Goal: Task Accomplishment & Management: Manage account settings

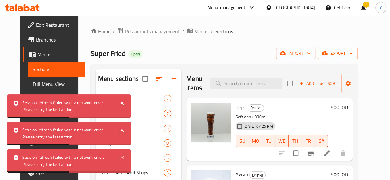
click at [140, 30] on span "Restaurants management" at bounding box center [152, 31] width 55 height 7
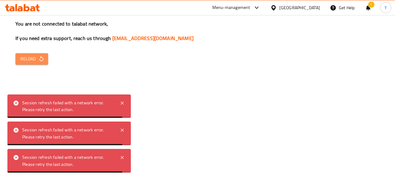
click at [43, 60] on icon "button" at bounding box center [41, 59] width 6 height 6
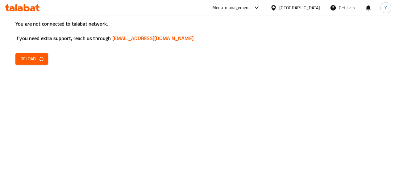
click at [45, 58] on button "Reload" at bounding box center [31, 58] width 33 height 11
click at [26, 59] on span "Reload" at bounding box center [31, 59] width 23 height 8
click at [43, 60] on icon "button" at bounding box center [41, 59] width 6 height 6
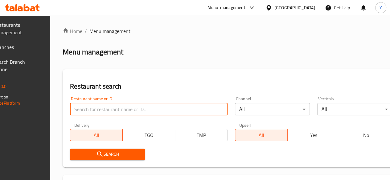
click at [120, 109] on input "search" at bounding box center [149, 109] width 158 height 12
paste input "Nafeeseh Sweets"
click button "Search" at bounding box center [107, 154] width 75 height 11
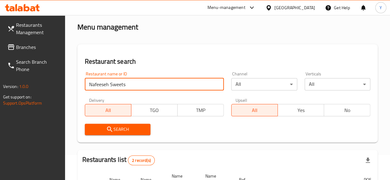
scroll to position [15, 0]
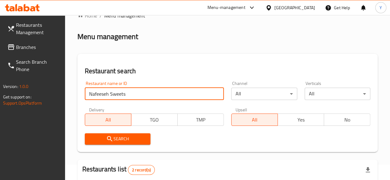
click at [145, 93] on input "Nafeeseh Sweets" at bounding box center [154, 94] width 139 height 12
paste input "693302"
type input "Nafeeseh Sweets693302"
click at [143, 93] on input "Nafeeseh Sweets693302" at bounding box center [154, 94] width 139 height 12
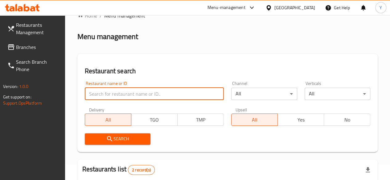
scroll to position [0, 0]
paste input "693302"
type input "693302"
click button "Search" at bounding box center [118, 139] width 66 height 11
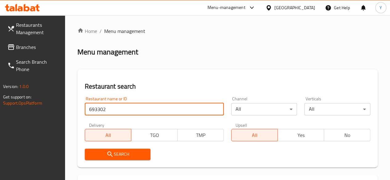
click at [33, 48] on span "Branches" at bounding box center [38, 46] width 44 height 7
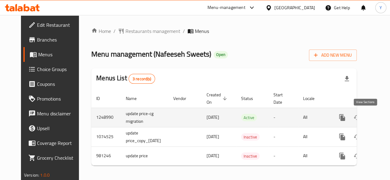
scroll to position [0, 18]
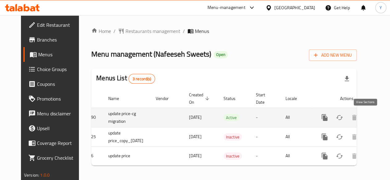
click at [366, 119] on icon "enhanced table" at bounding box center [369, 118] width 6 height 6
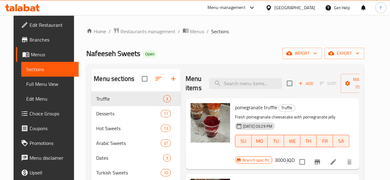
click at [357, 119] on div "pomegranate truffle Truffle Fresh pomegranate cheesecake with pomegranate jelly…" at bounding box center [295, 134] width 124 height 66
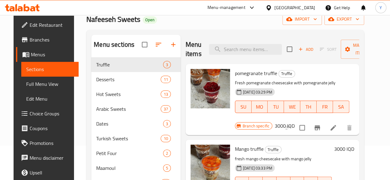
scroll to position [33, 0]
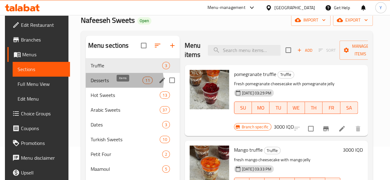
click at [143, 84] on span "11" at bounding box center [147, 81] width 9 height 6
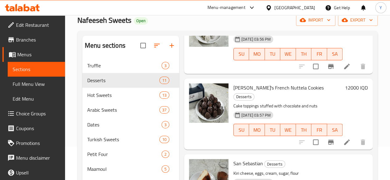
scroll to position [103, 0]
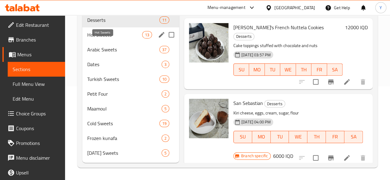
click at [107, 37] on span "Hot Sweets" at bounding box center [114, 34] width 55 height 7
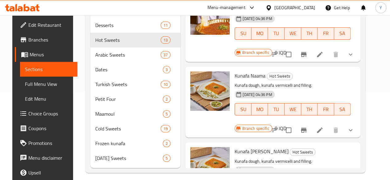
scroll to position [103, 0]
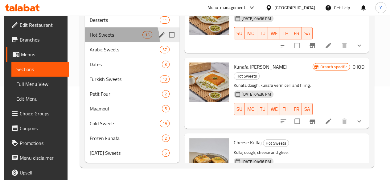
click at [111, 42] on div "Hot Sweets 13" at bounding box center [132, 34] width 95 height 15
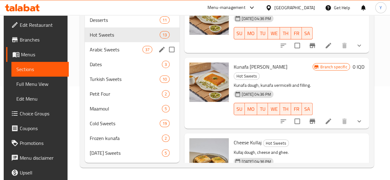
click at [111, 47] on span "Arabic Sweets" at bounding box center [116, 49] width 53 height 7
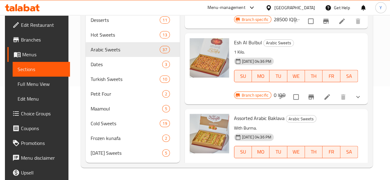
scroll to position [105, 0]
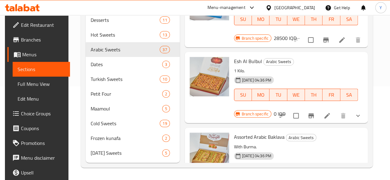
click at [331, 110] on li at bounding box center [327, 115] width 17 height 11
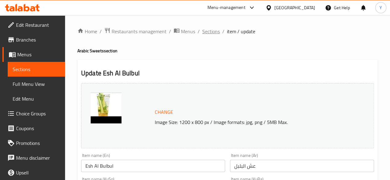
click at [204, 32] on span "Sections" at bounding box center [211, 31] width 18 height 7
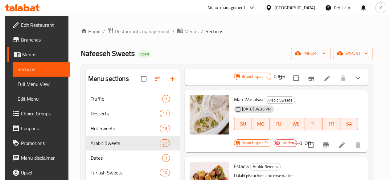
scroll to position [1836, 0]
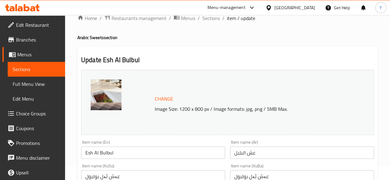
scroll to position [6, 0]
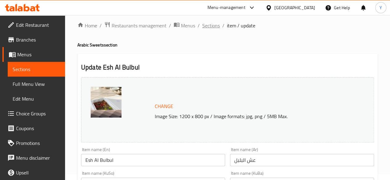
click at [213, 27] on span "Sections" at bounding box center [211, 25] width 18 height 7
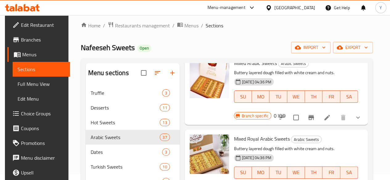
scroll to position [1648, 0]
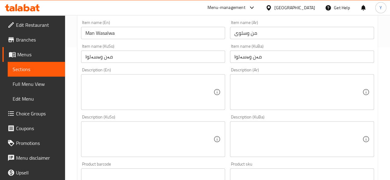
scroll to position [134, 0]
click at [170, 89] on textarea at bounding box center [149, 91] width 128 height 29
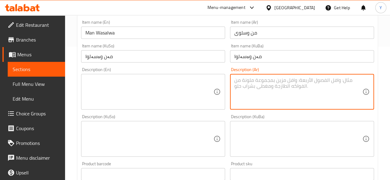
click at [258, 87] on textarea at bounding box center [298, 91] width 128 height 29
type textarea "حلوى محشاة بالفستق"
click at [131, 82] on textarea at bounding box center [149, 91] width 128 height 29
drag, startPoint x: 268, startPoint y: 81, endPoint x: 230, endPoint y: 83, distance: 38.3
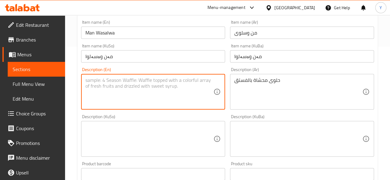
click at [137, 87] on textarea at bounding box center [149, 91] width 128 height 29
paste textarea "Pistachio-filled pastr"
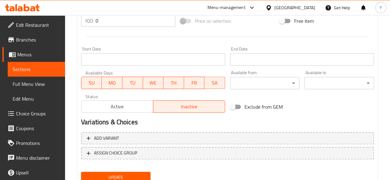
scroll to position [335, 0]
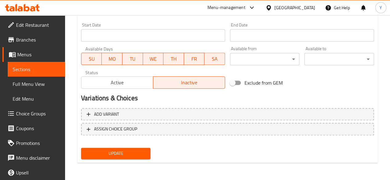
type textarea "Pistachio-filled pastry"
click at [130, 150] on span "Update" at bounding box center [116, 154] width 60 height 8
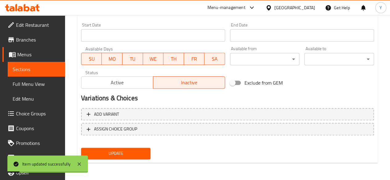
scroll to position [0, 0]
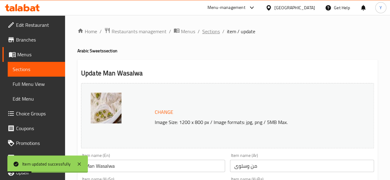
click at [211, 31] on span "Sections" at bounding box center [211, 31] width 18 height 7
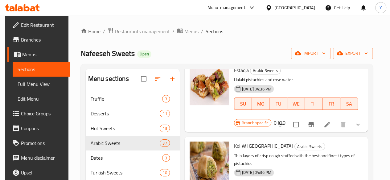
scroll to position [1938, 0]
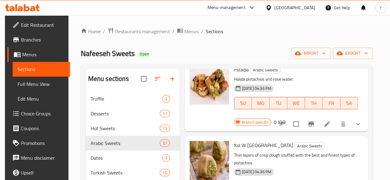
drag, startPoint x: 226, startPoint y: 147, endPoint x: 210, endPoint y: 148, distance: 16.4
copy p "1 Piece."
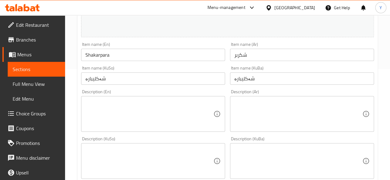
scroll to position [108, 0]
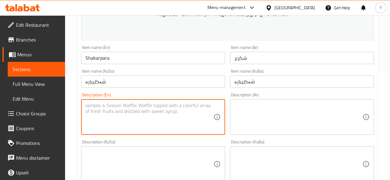
click at [136, 116] on textarea at bounding box center [149, 117] width 128 height 29
paste textarea "1 Piece."
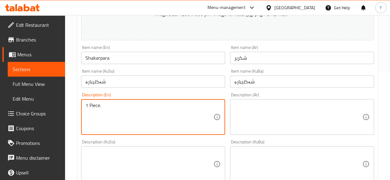
type textarea "1 Piece."
click at [245, 105] on textarea at bounding box center [298, 117] width 128 height 29
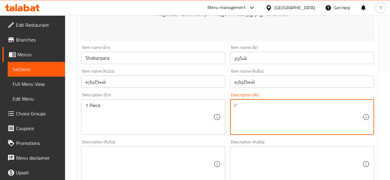
type textarea "r"
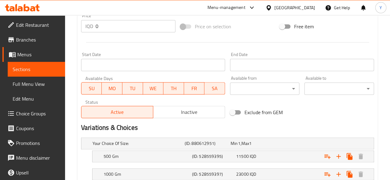
scroll to position [348, 0]
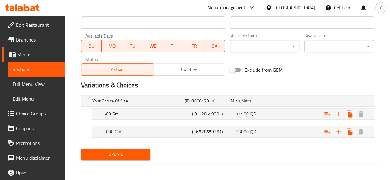
type textarea "قطعة واحدة"
click at [135, 152] on span "Update" at bounding box center [116, 155] width 60 height 8
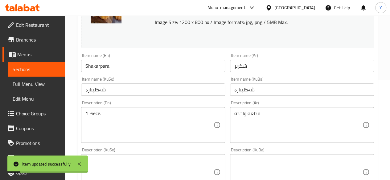
scroll to position [0, 0]
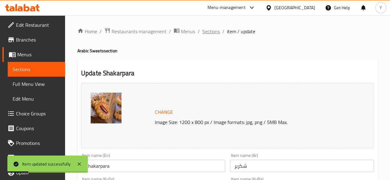
click at [213, 31] on span "Sections" at bounding box center [211, 31] width 18 height 7
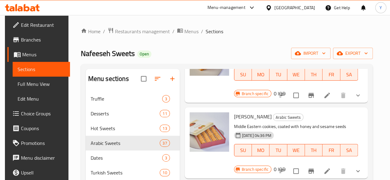
scroll to position [2279, 0]
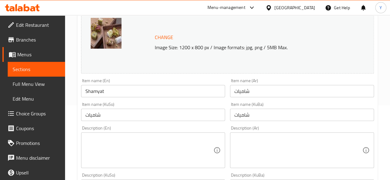
scroll to position [75, 0]
click at [278, 139] on textarea at bounding box center [298, 150] width 128 height 29
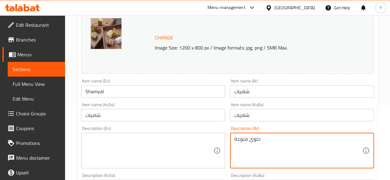
paste textarea "1 Piece."
type textarea "حلوى منوعة 1 Piece."
click at [160, 138] on textarea at bounding box center [149, 150] width 128 height 29
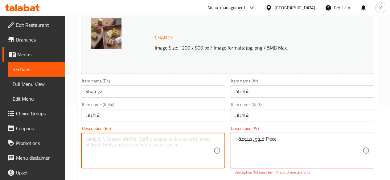
paste textarea "Pistachio-filled pastr"
drag, startPoint x: 118, startPoint y: 139, endPoint x: 72, endPoint y: 139, distance: 46.3
click at [103, 142] on textarea "pastr" at bounding box center [149, 150] width 128 height 29
click at [85, 141] on textarea "pastry" at bounding box center [149, 150] width 128 height 29
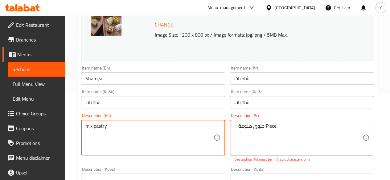
scroll to position [88, 0]
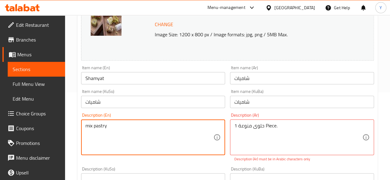
type textarea "mix pastry"
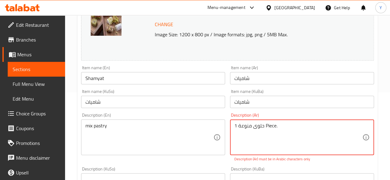
click at [269, 125] on textarea "حلوى منوعة 1 Piece." at bounding box center [298, 137] width 128 height 29
drag, startPoint x: 237, startPoint y: 124, endPoint x: 233, endPoint y: 125, distance: 3.8
click at [233, 125] on div "حلوى منوعة 1 . Description (Ar)" at bounding box center [302, 138] width 144 height 36
drag, startPoint x: 270, startPoint y: 131, endPoint x: 261, endPoint y: 129, distance: 8.8
click at [261, 129] on textarea "حلوى منوعة ." at bounding box center [298, 137] width 128 height 29
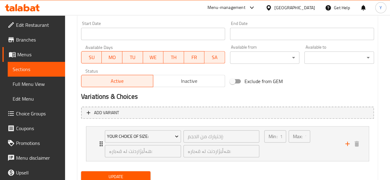
scroll to position [367, 0]
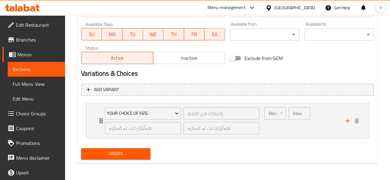
type textarea "حلوى منوعة"
click at [131, 151] on span "Update" at bounding box center [116, 154] width 60 height 8
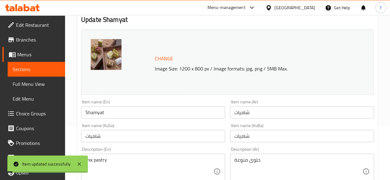
scroll to position [0, 0]
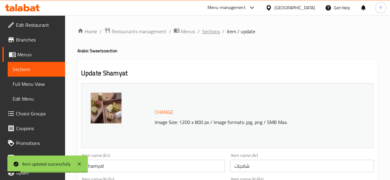
click at [216, 34] on span "Sections" at bounding box center [211, 31] width 18 height 7
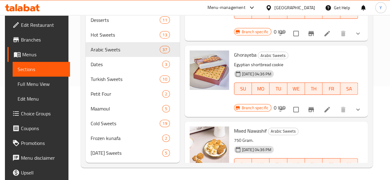
scroll to position [2324, 0]
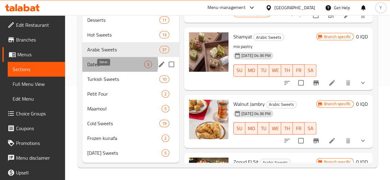
click at [120, 64] on span "Dates" at bounding box center [115, 64] width 57 height 7
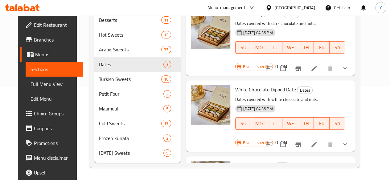
scroll to position [30, 0]
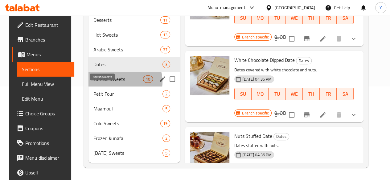
click at [114, 82] on span "Turkish Sweets" at bounding box center [118, 79] width 50 height 7
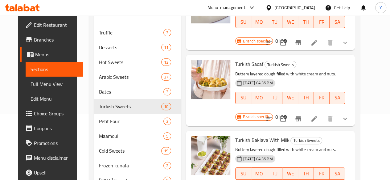
scroll to position [103, 0]
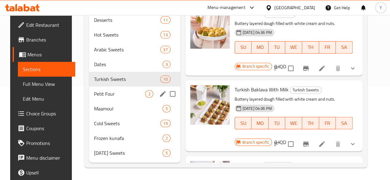
click at [146, 93] on span "2" at bounding box center [149, 94] width 7 height 6
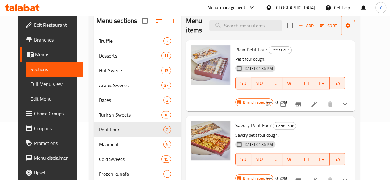
scroll to position [103, 0]
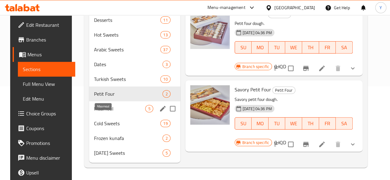
click at [112, 106] on span "Maamoul" at bounding box center [119, 108] width 51 height 7
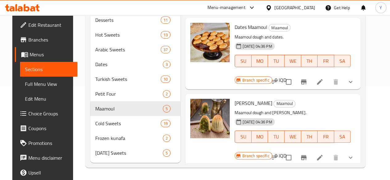
scroll to position [164, 0]
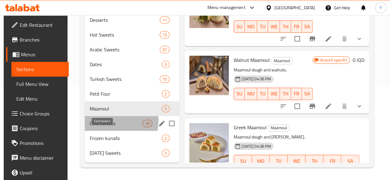
click at [110, 121] on span "Cold Sweets" at bounding box center [116, 123] width 53 height 7
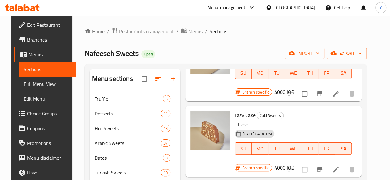
scroll to position [487, 0]
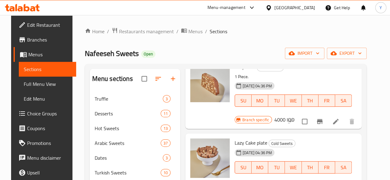
click at [245, 147] on div "30-08-2024 04:36 PM SU MO TU WE TH FR SA" at bounding box center [293, 163] width 122 height 33
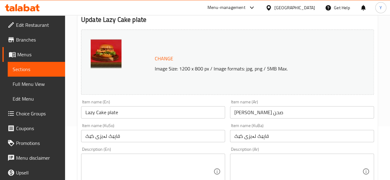
scroll to position [84, 0]
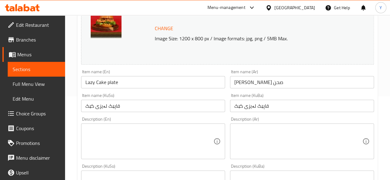
click at [114, 29] on img at bounding box center [106, 24] width 31 height 31
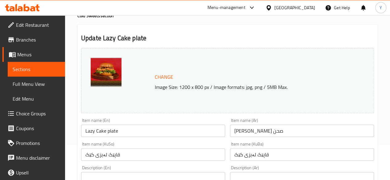
click at [110, 71] on img at bounding box center [106, 73] width 31 height 31
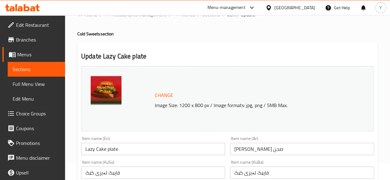
scroll to position [0, 0]
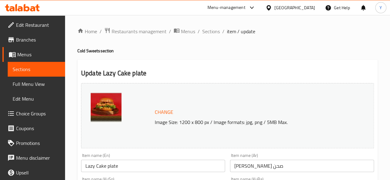
click at [107, 97] on img at bounding box center [106, 108] width 31 height 31
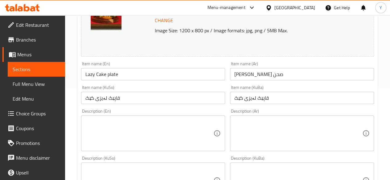
scroll to position [92, 0]
click at [269, 121] on textarea at bounding box center [298, 133] width 128 height 29
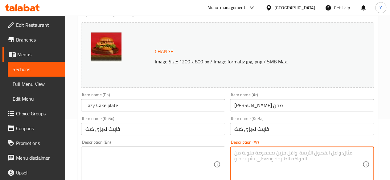
scroll to position [0, 0]
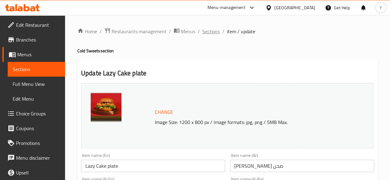
click at [216, 35] on span "Sections" at bounding box center [211, 31] width 18 height 7
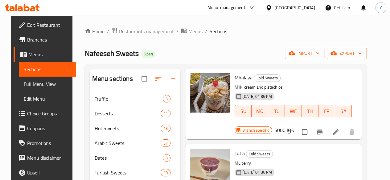
scroll to position [103, 0]
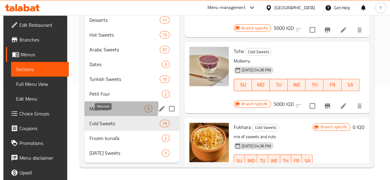
click at [114, 108] on span "Maamoul" at bounding box center [116, 108] width 55 height 7
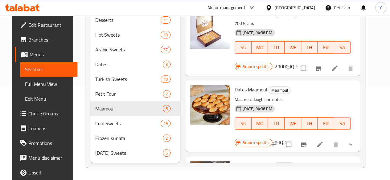
scroll to position [95, 0]
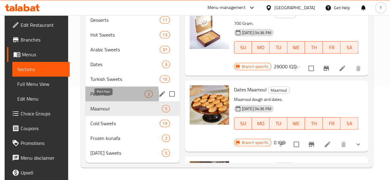
click at [114, 98] on span "Petit Four" at bounding box center [117, 93] width 54 height 7
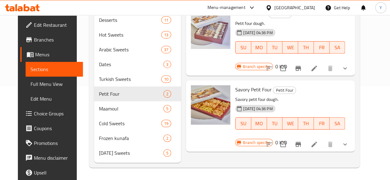
scroll to position [72, 0]
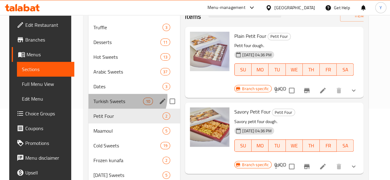
click at [121, 106] on div "Turkish Sweets 10" at bounding box center [135, 101] width 92 height 15
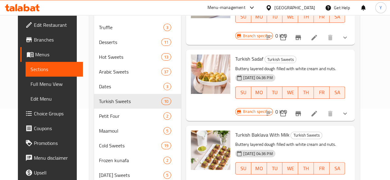
scroll to position [103, 0]
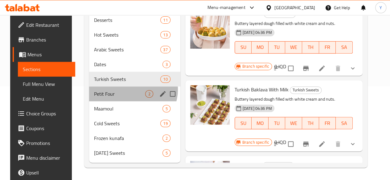
click at [126, 90] on div "Petit Four 2" at bounding box center [134, 94] width 91 height 15
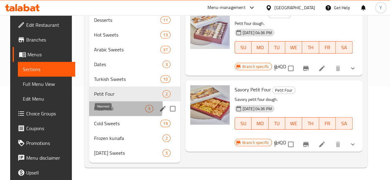
click at [111, 107] on span "Maamoul" at bounding box center [119, 108] width 51 height 7
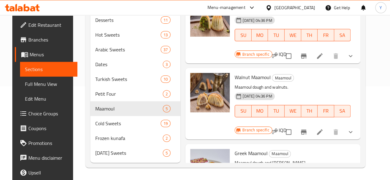
scroll to position [103, 0]
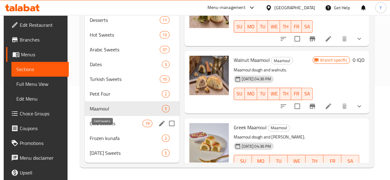
click at [117, 122] on span "Cold Sweets" at bounding box center [116, 123] width 53 height 7
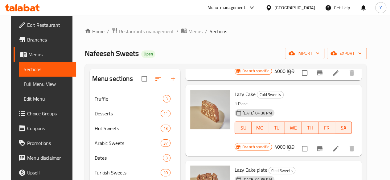
scroll to position [470, 0]
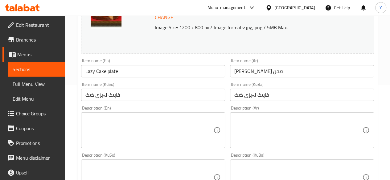
scroll to position [97, 0]
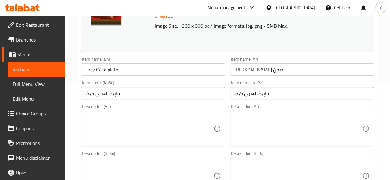
click at [245, 126] on textarea at bounding box center [298, 128] width 128 height 29
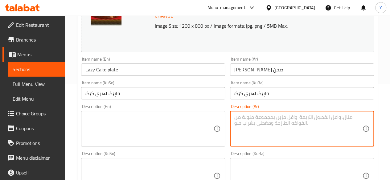
paste textarea "كيكة البسكويت والشوكولاتة"
type textarea "كيكة البسكويت والشوكولاتة"
click at [176, 118] on textarea at bounding box center [149, 128] width 128 height 29
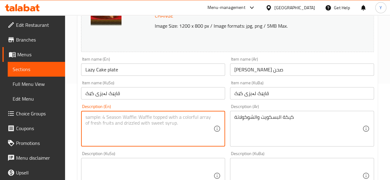
paste textarea "Chocolate Biscuit Cake"
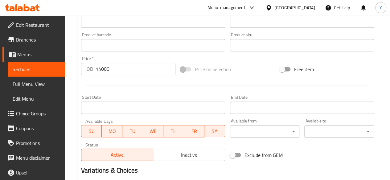
scroll to position [335, 0]
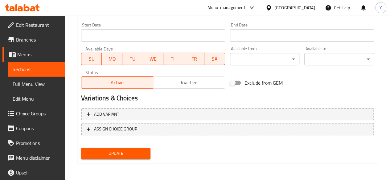
type textarea "Chocolate Biscuit Cake"
click at [146, 149] on button "Update" at bounding box center [116, 153] width 70 height 11
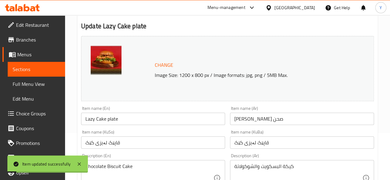
scroll to position [0, 0]
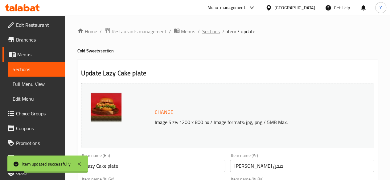
click at [216, 32] on span "Sections" at bounding box center [211, 31] width 18 height 7
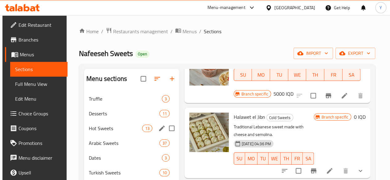
scroll to position [103, 0]
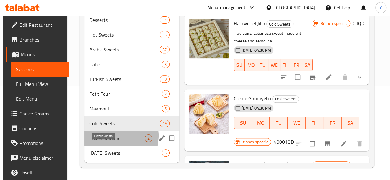
click at [118, 136] on span "Frozen kunafa" at bounding box center [116, 138] width 55 height 7
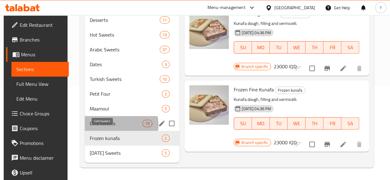
click at [117, 126] on span "Cold Sweets" at bounding box center [116, 123] width 53 height 7
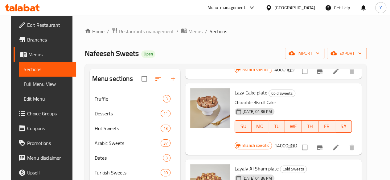
scroll to position [548, 0]
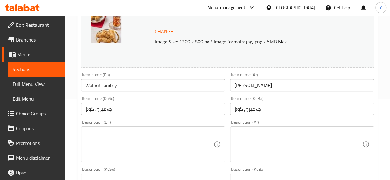
scroll to position [89, 0]
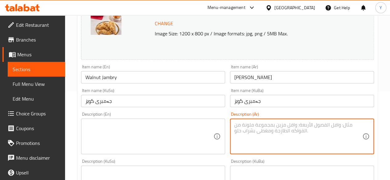
click at [280, 129] on textarea at bounding box center [298, 136] width 128 height 29
type textarea "p"
click at [154, 128] on textarea at bounding box center [149, 136] width 128 height 29
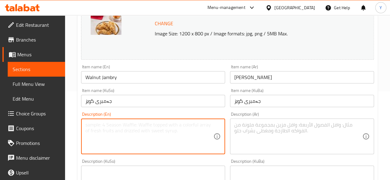
paste textarea "Pistachio-filled [PERSON_NAME]"
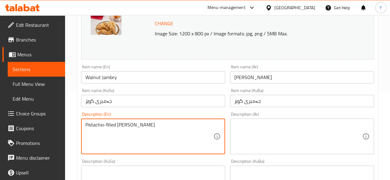
type textarea "Pistachio-filled [PERSON_NAME]"
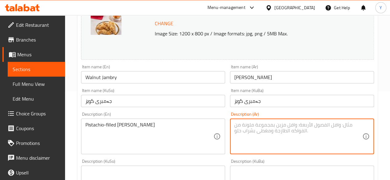
click at [258, 130] on textarea at bounding box center [298, 136] width 128 height 29
paste textarea "حلوى محشية بالجوز"
type textarea "حلوى محشية بالجوز"
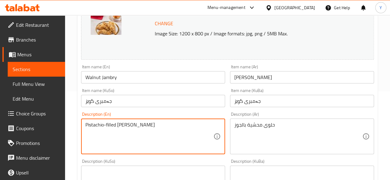
click at [136, 127] on textarea "Pistachio-filled pastr" at bounding box center [149, 136] width 128 height 29
paste textarea "Walnut-filled sweets"
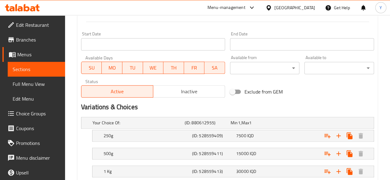
scroll to position [366, 0]
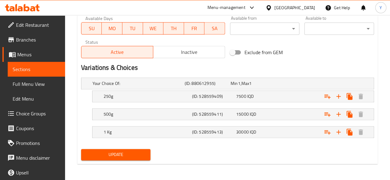
type textarea "Walnut-filled sweets"
click at [136, 151] on span "Update" at bounding box center [116, 155] width 60 height 8
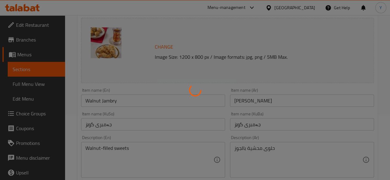
scroll to position [0, 0]
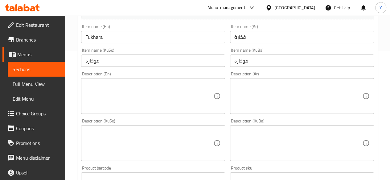
scroll to position [130, 0]
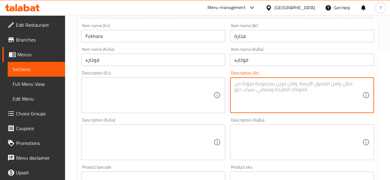
click at [252, 86] on textarea at bounding box center [298, 95] width 128 height 29
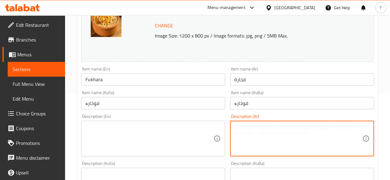
scroll to position [87, 0]
click at [260, 133] on textarea at bounding box center [298, 138] width 128 height 29
paste textarea "خليط من الحلوى والمكسرات"
type textarea "خليط من الحلوى والمكسرات"
click at [170, 133] on textarea at bounding box center [149, 138] width 128 height 29
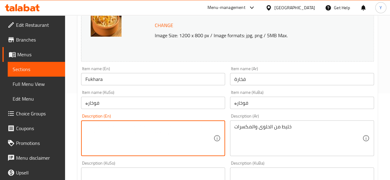
paste textarea "mix of sweets and nuts"
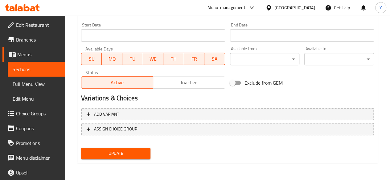
type textarea "mix of sweets and nuts"
click at [132, 152] on span "Update" at bounding box center [116, 154] width 60 height 8
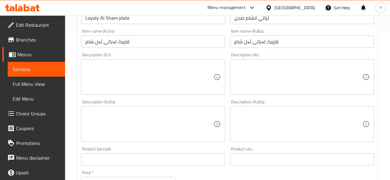
scroll to position [149, 0]
click at [277, 69] on textarea at bounding box center [298, 76] width 128 height 29
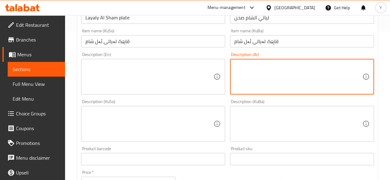
paste textarea "Chocolate Biscuit Cake"
type textarea "Chocolate Biscuit Cake"
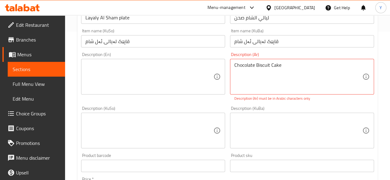
click at [233, 66] on div "Chocolate Biscuit Cake Description (Ar)" at bounding box center [302, 77] width 144 height 36
click at [214, 64] on div "Description (En)" at bounding box center [153, 77] width 144 height 36
paste textarea "Chocolate Biscuit Cake"
click at [85, 65] on div "Chocolate Biscuit Cake Description (En)" at bounding box center [153, 77] width 144 height 36
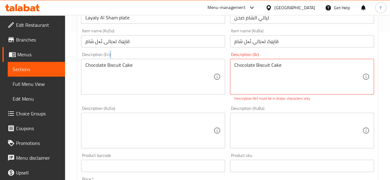
click at [85, 65] on div "Chocolate Biscuit Cake Description (En)" at bounding box center [153, 77] width 144 height 36
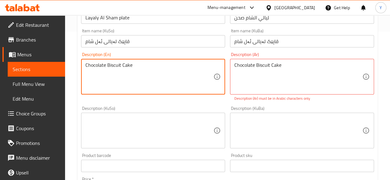
click at [86, 65] on textarea "Chocolate Biscuit Cake" at bounding box center [149, 76] width 128 height 29
type textarea "mix of Chocolate Biscuit Cake"
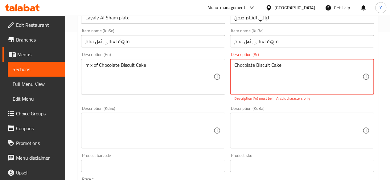
click at [279, 68] on textarea "Chocolate Biscuit Cake" at bounding box center [298, 76] width 128 height 29
paste textarea "كيكة البسكويت والشوكولاتة"
click at [235, 67] on textarea "كيكة البسكويت والشوكولاتة" at bounding box center [298, 76] width 128 height 29
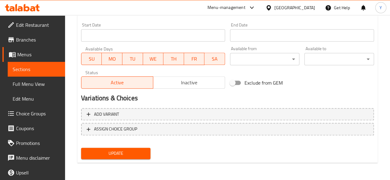
type textarea "خليط من كيكة البسكويت والشوكولاتة"
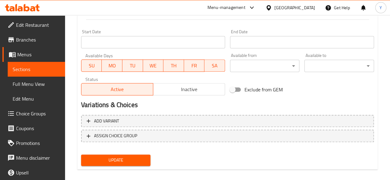
click at [139, 157] on span "Update" at bounding box center [116, 161] width 60 height 8
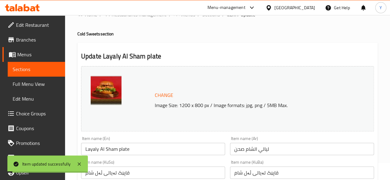
scroll to position [0, 0]
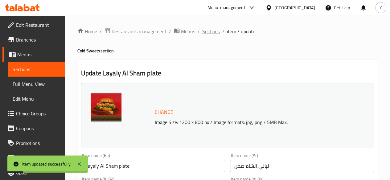
click at [209, 34] on span "Sections" at bounding box center [211, 31] width 18 height 7
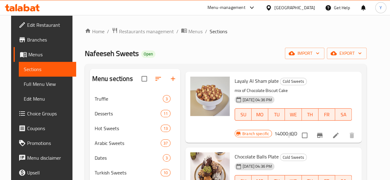
scroll to position [635, 0]
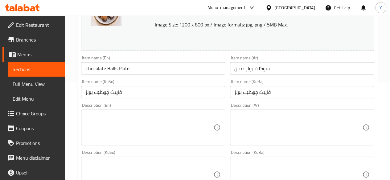
scroll to position [99, 0]
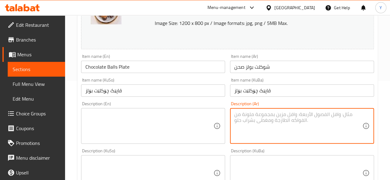
click at [267, 122] on textarea at bounding box center [298, 126] width 128 height 29
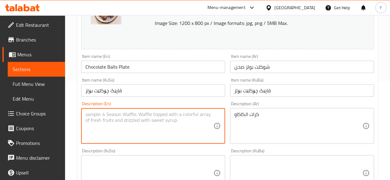
click at [157, 123] on textarea at bounding box center [149, 126] width 128 height 29
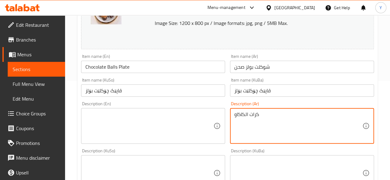
click at [259, 118] on textarea "كرات الكاكاو" at bounding box center [298, 126] width 128 height 29
click at [239, 114] on textarea "كرات مغطاه بالشكولوته" at bounding box center [298, 126] width 128 height 29
click at [254, 114] on textarea "كرات مغطاه بالشكولاته" at bounding box center [298, 126] width 128 height 29
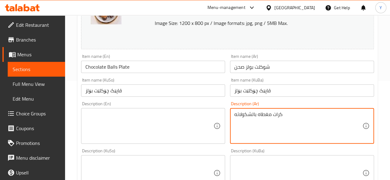
click at [254, 114] on textarea "كرات مغطاه بالشكولاته" at bounding box center [298, 126] width 128 height 29
type textarea "كرات مغطاه بالشكولاته"
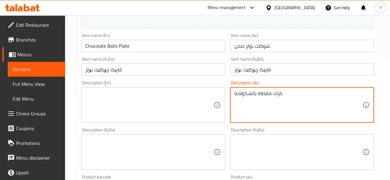
scroll to position [121, 0]
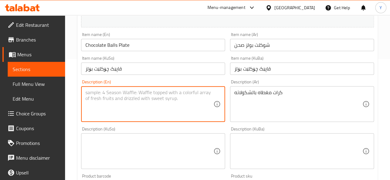
click at [179, 91] on textarea at bounding box center [149, 104] width 128 height 29
paste textarea "Chocolate-Coated Ball"
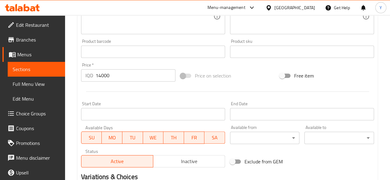
scroll to position [335, 0]
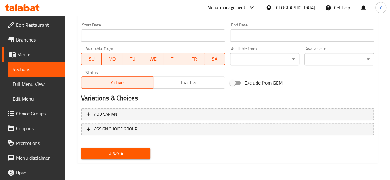
type textarea "Chocolate-Coated Ball"
click at [128, 155] on span "Update" at bounding box center [116, 154] width 60 height 8
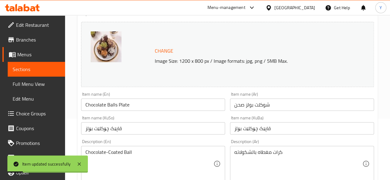
scroll to position [0, 0]
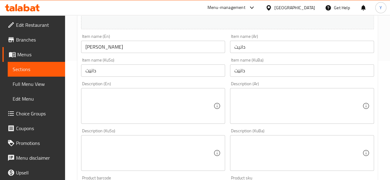
scroll to position [120, 0]
click at [253, 105] on textarea at bounding box center [298, 105] width 128 height 29
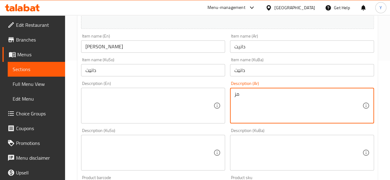
type textarea "م"
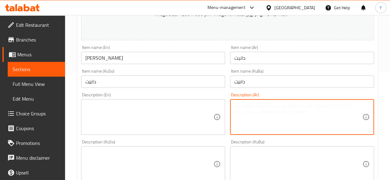
scroll to position [109, 0]
click at [262, 111] on textarea at bounding box center [298, 116] width 128 height 29
paste textarea "حلوى بودينغ"
type textarea "حلوى بودينغ"
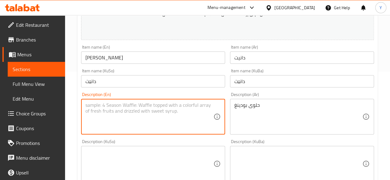
click at [176, 110] on textarea at bounding box center [149, 116] width 128 height 29
click at [166, 114] on textarea at bounding box center [149, 116] width 128 height 29
paste textarea "Pudding"
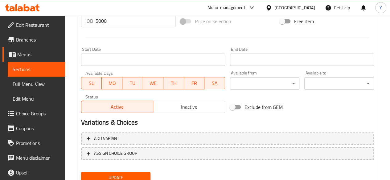
scroll to position [335, 0]
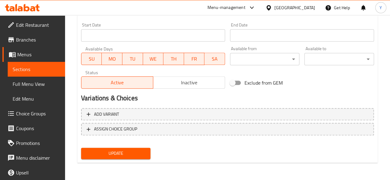
type textarea "Pudding"
click at [134, 155] on span "Update" at bounding box center [116, 154] width 60 height 8
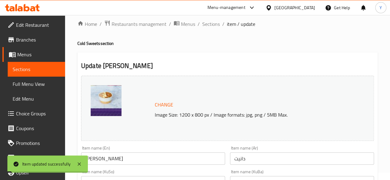
scroll to position [0, 0]
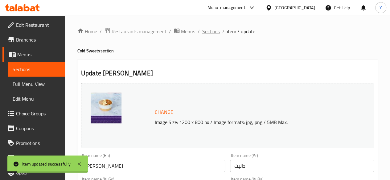
click at [205, 32] on span "Sections" at bounding box center [211, 31] width 18 height 7
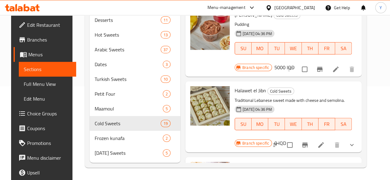
scroll to position [757, 0]
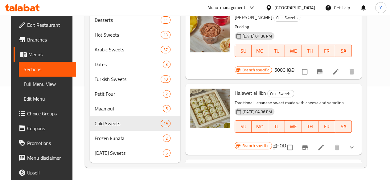
drag, startPoint x: 340, startPoint y: 97, endPoint x: 344, endPoint y: 96, distance: 3.8
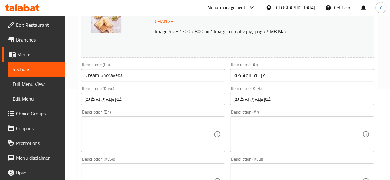
scroll to position [91, 0]
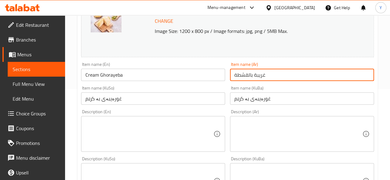
drag, startPoint x: 267, startPoint y: 77, endPoint x: 234, endPoint y: 76, distance: 33.0
click at [234, 76] on input "غريبة بالقشطة" at bounding box center [302, 75] width 144 height 12
click at [226, 76] on div "Item name (En) Cream Ghorayeba Item name (En)" at bounding box center [153, 72] width 149 height 24
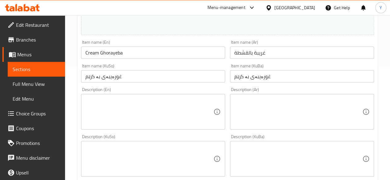
scroll to position [111, 0]
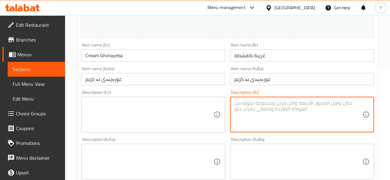
click at [255, 109] on textarea at bounding box center [298, 114] width 128 height 29
paste textarea "بسكويت , قطشة"
click at [271, 101] on textarea "بسكويت , قطشة" at bounding box center [298, 114] width 128 height 29
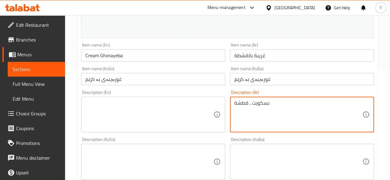
paste textarea "ليط من البسكويت هش"
type textarea "خليط من البسكويت هش"
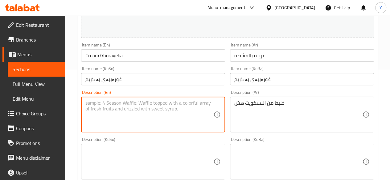
click at [206, 111] on textarea at bounding box center [149, 114] width 128 height 29
paste textarea "A mix of crispy biscuits"
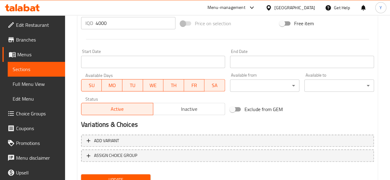
scroll to position [316, 0]
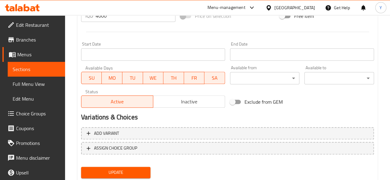
type textarea "A mix of crispy biscuits"
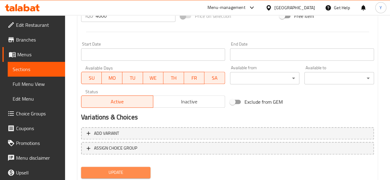
click at [133, 170] on span "Update" at bounding box center [116, 173] width 60 height 8
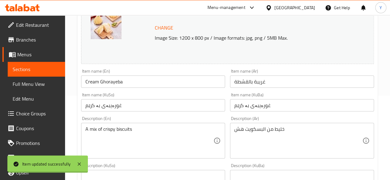
scroll to position [0, 0]
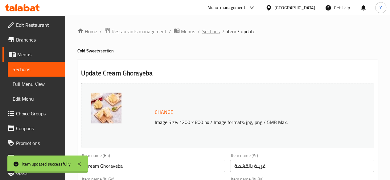
click at [210, 31] on span "Sections" at bounding box center [211, 31] width 18 height 7
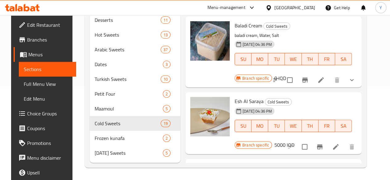
scroll to position [986, 0]
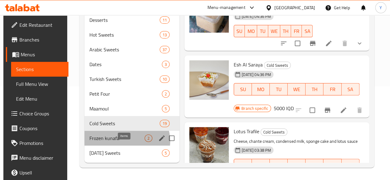
click at [145, 142] on div "2" at bounding box center [149, 138] width 8 height 7
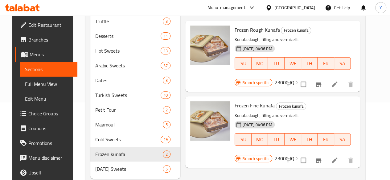
scroll to position [103, 0]
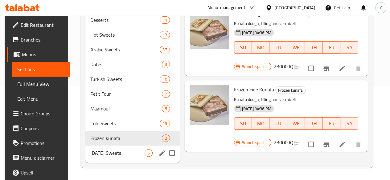
click at [119, 155] on span "[DATE] Sweets" at bounding box center [117, 153] width 54 height 7
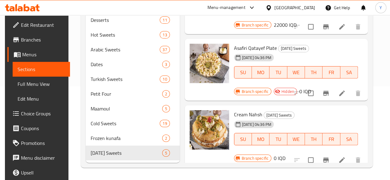
scroll to position [146, 0]
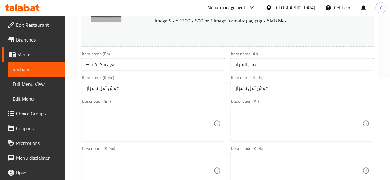
scroll to position [101, 0]
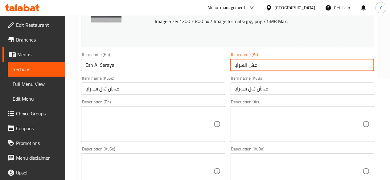
drag, startPoint x: 266, startPoint y: 65, endPoint x: 221, endPoint y: 64, distance: 45.0
click at [221, 64] on div "Change Image Size: 1200 x 800 px / Image formats: jpg, png / 5MB Max. Item name…" at bounding box center [228, 153] width 298 height 346
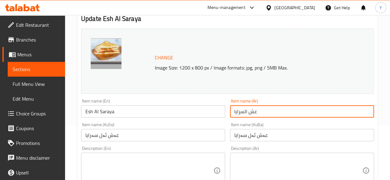
scroll to position [109, 0]
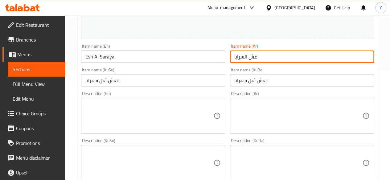
click at [256, 114] on textarea at bounding box center [298, 115] width 128 height 29
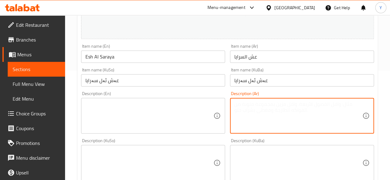
paste textarea "حلوى باردة مكون من عده طبقات من الكريمة"
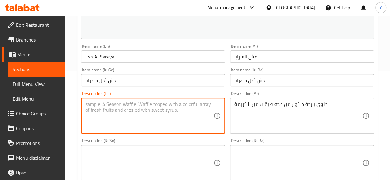
click at [175, 104] on textarea at bounding box center [149, 115] width 128 height 29
click at [266, 95] on div "Description (Ar) حلوى باردة مكون من عده طبقات من الكريمة Description (Ar)" at bounding box center [302, 113] width 144 height 42
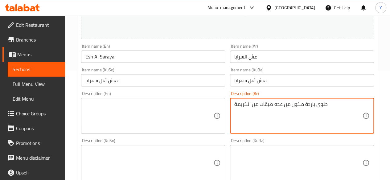
click at [268, 108] on textarea "حلوى باردة مكون من عده طبقات من الكريمة" at bounding box center [298, 115] width 128 height 29
paste textarea "ودينغ الكريمة متعدد الطبقات"
type textarea "بودينغ الكريمة متعدد الطبقات"
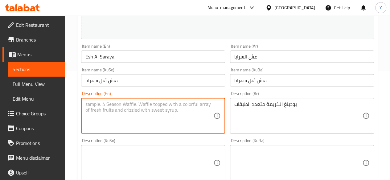
click at [187, 108] on textarea at bounding box center [149, 115] width 128 height 29
paste textarea "A multi-layered cream pudding"
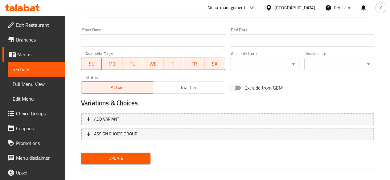
scroll to position [335, 0]
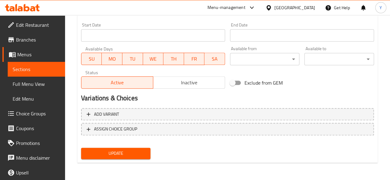
type textarea "A multi-layered cream pudding"
click at [144, 147] on div "Update" at bounding box center [116, 154] width 75 height 16
click at [144, 150] on span "Update" at bounding box center [116, 154] width 60 height 8
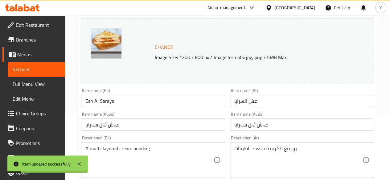
scroll to position [0, 0]
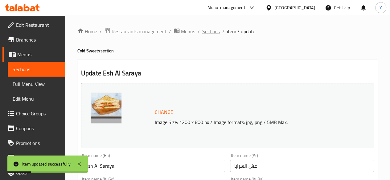
click at [210, 30] on span "Sections" at bounding box center [211, 31] width 18 height 7
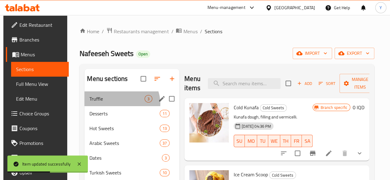
click at [119, 106] on div "Truffle 3" at bounding box center [132, 99] width 95 height 15
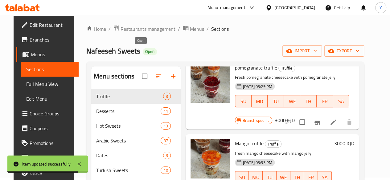
scroll to position [1, 0]
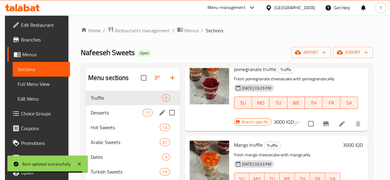
click at [122, 120] on div "Desserts 11" at bounding box center [133, 112] width 94 height 15
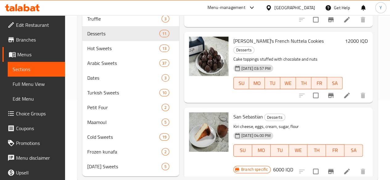
scroll to position [103, 0]
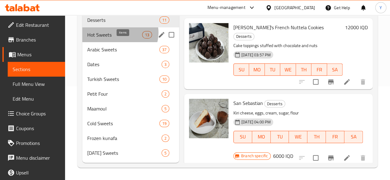
click at [142, 33] on span "13" at bounding box center [146, 35] width 9 height 6
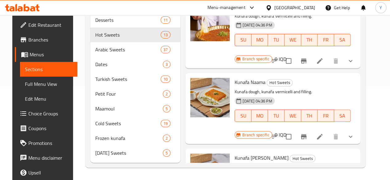
scroll to position [704, 0]
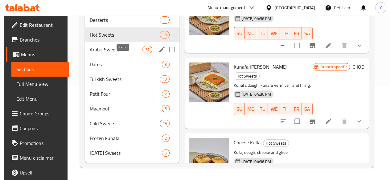
click at [142, 46] on div "37" at bounding box center [147, 49] width 10 height 7
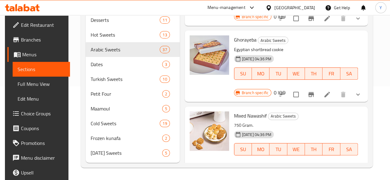
scroll to position [2351, 0]
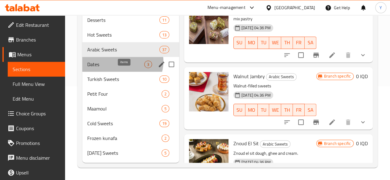
click at [145, 62] on span "3" at bounding box center [148, 65] width 7 height 6
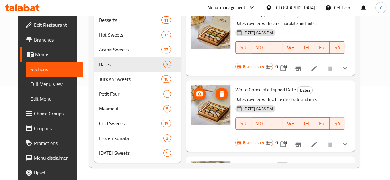
scroll to position [30, 0]
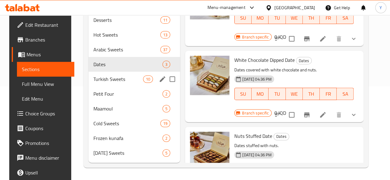
click at [118, 85] on div "Turkish Sweets 10" at bounding box center [135, 79] width 92 height 15
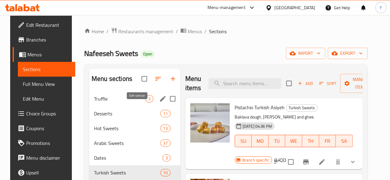
scroll to position [103, 0]
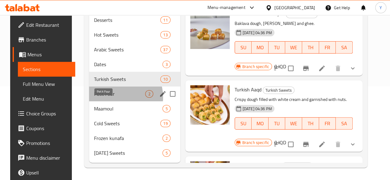
click at [112, 97] on span "Petit Four" at bounding box center [119, 93] width 51 height 7
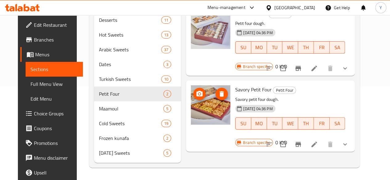
scroll to position [103, 0]
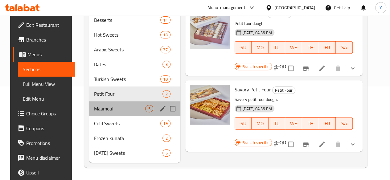
click at [132, 104] on div "Maamoul 5" at bounding box center [134, 108] width 91 height 15
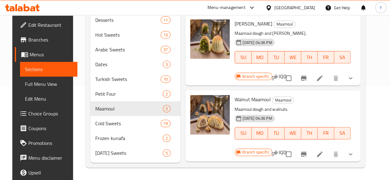
scroll to position [164, 0]
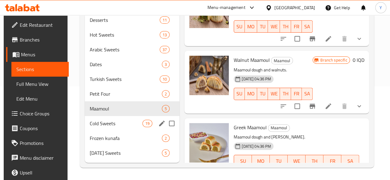
click at [114, 120] on div "Cold Sweets 19" at bounding box center [132, 123] width 95 height 15
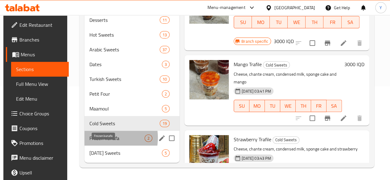
click at [98, 138] on span "Frozen kunafa" at bounding box center [116, 138] width 55 height 7
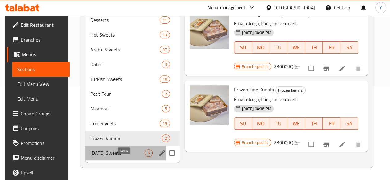
click at [145, 154] on span "5" at bounding box center [148, 154] width 7 height 6
